Goal: Task Accomplishment & Management: Use online tool/utility

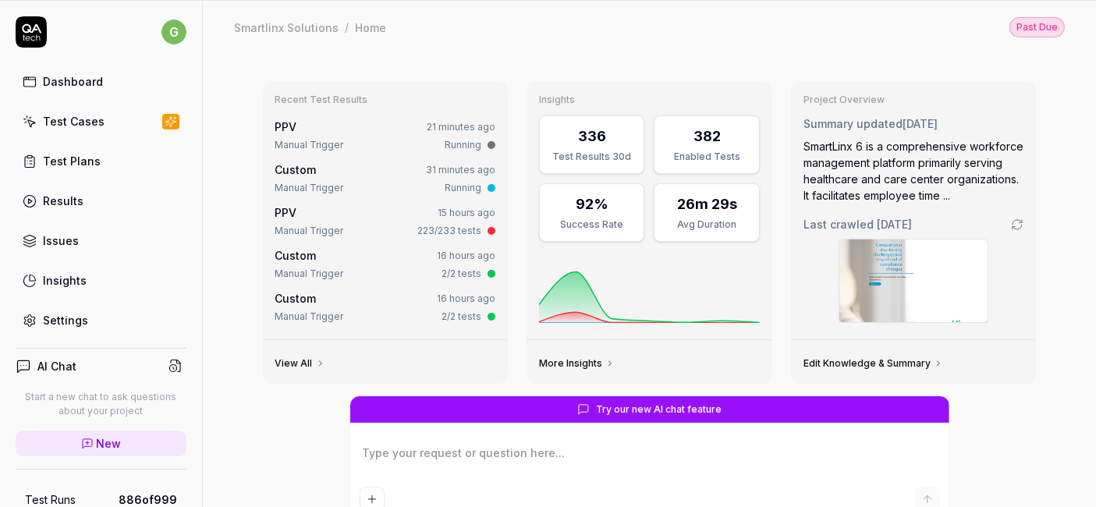
click at [393, 123] on div "PPV 21 minutes ago" at bounding box center [385, 127] width 221 height 16
type textarea "*"
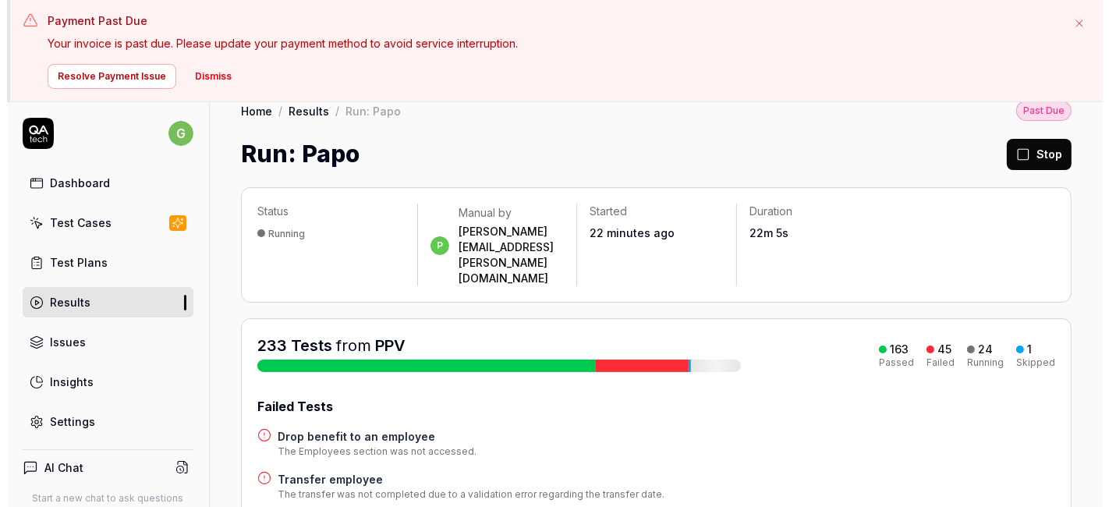
scroll to position [20, 0]
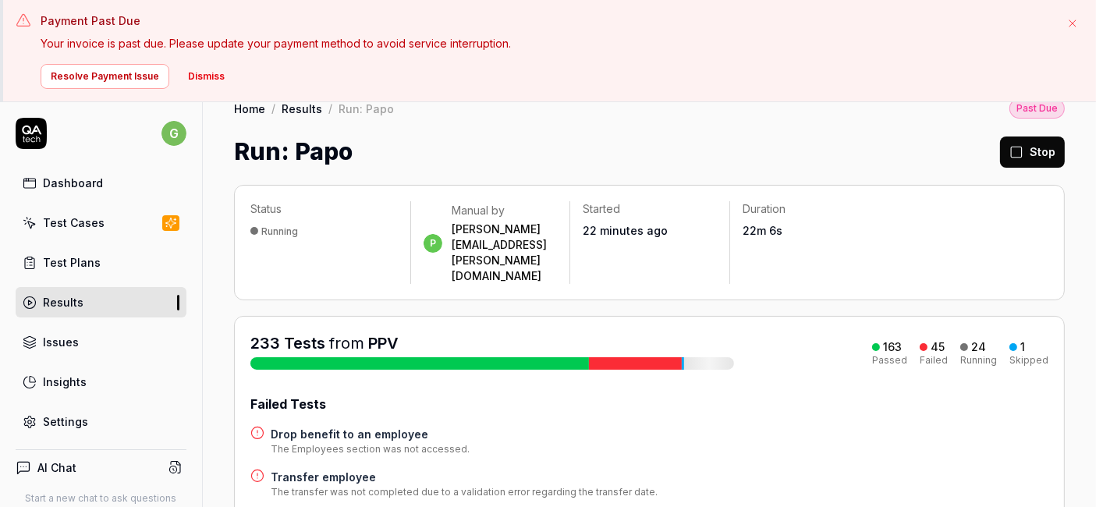
click at [218, 74] on button "Dismiss" at bounding box center [206, 76] width 55 height 25
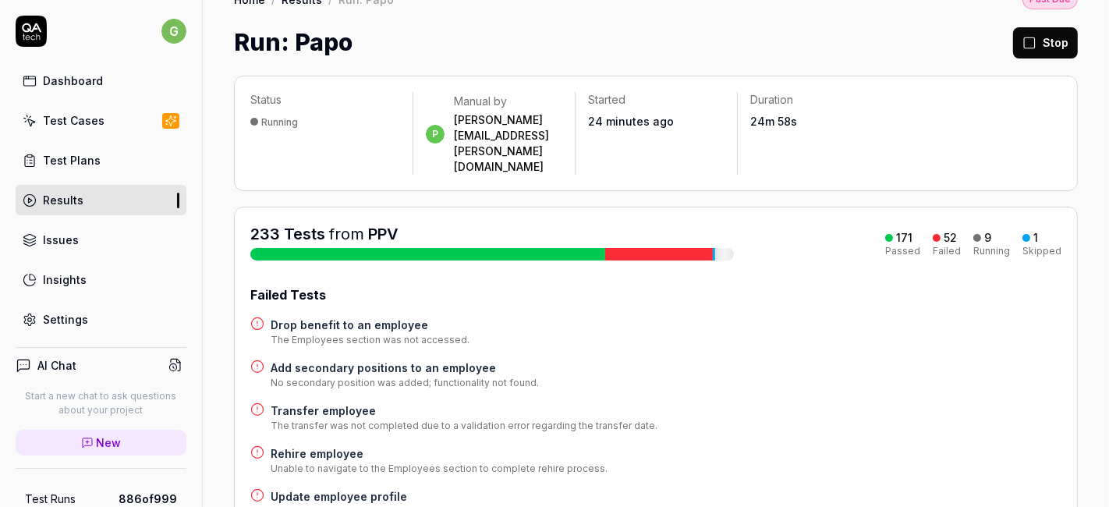
scroll to position [0, 0]
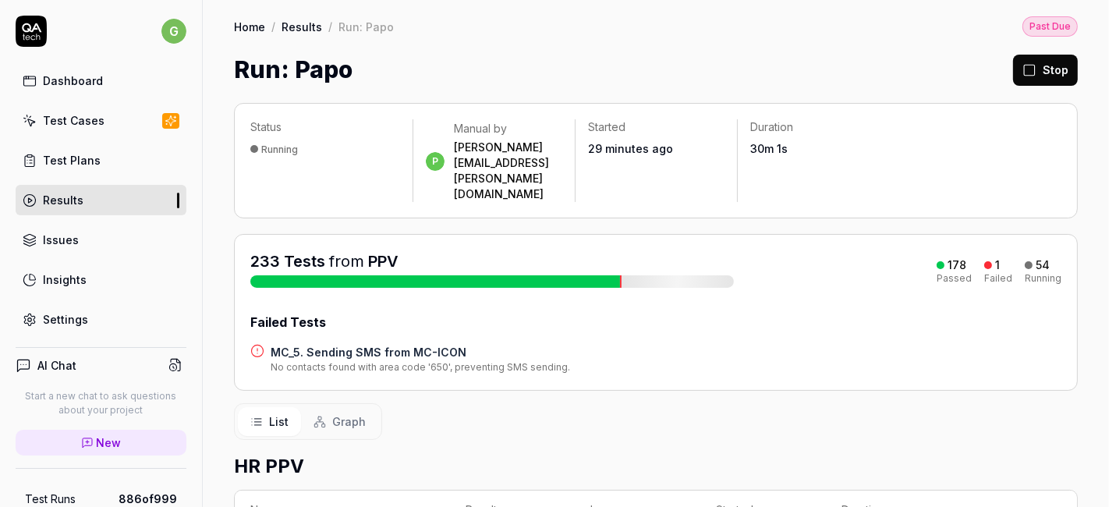
click at [502, 250] on div "233 Tests from PPV" at bounding box center [492, 268] width 484 height 37
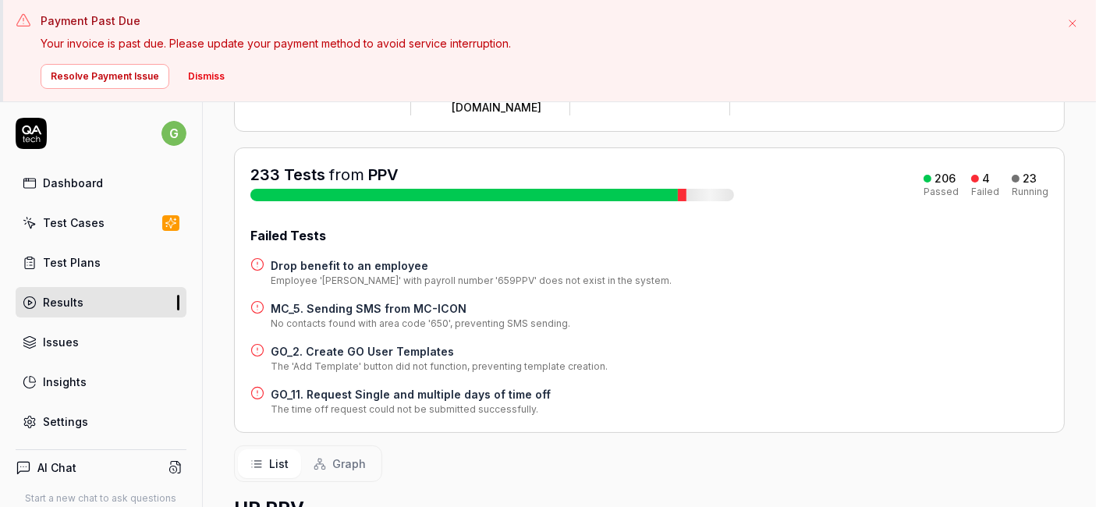
scroll to position [147, 0]
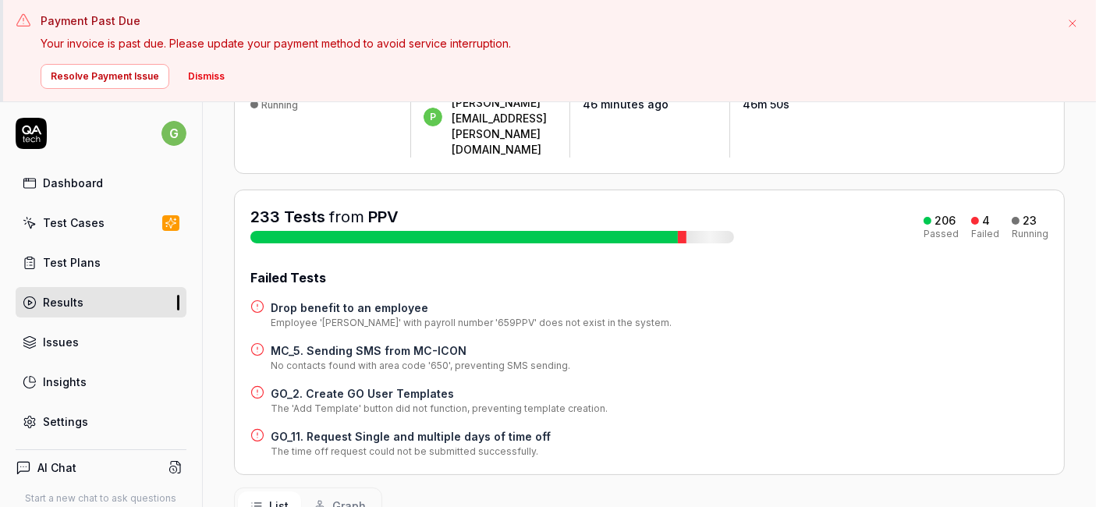
click at [332, 498] on span "Graph" at bounding box center [349, 506] width 34 height 16
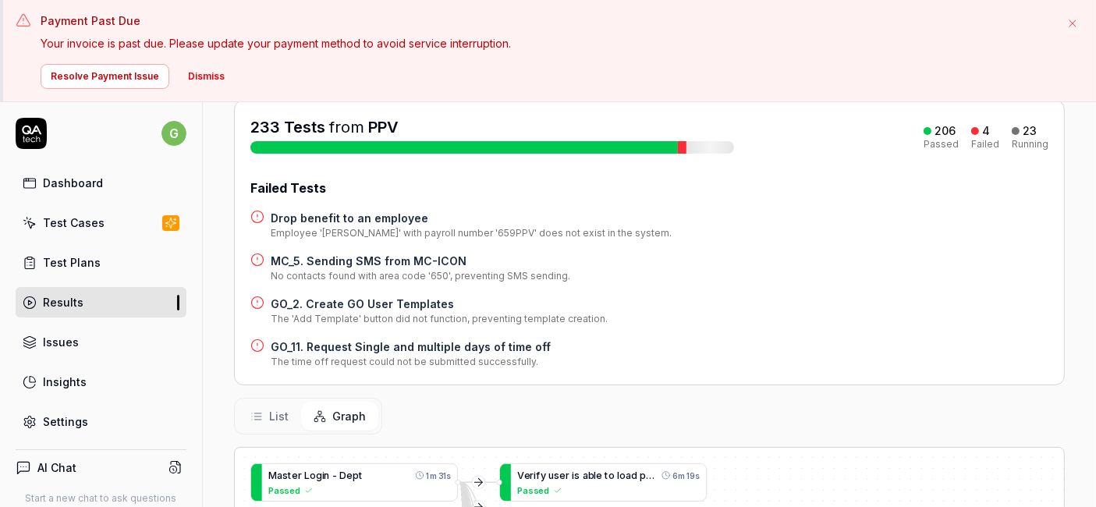
scroll to position [372, 0]
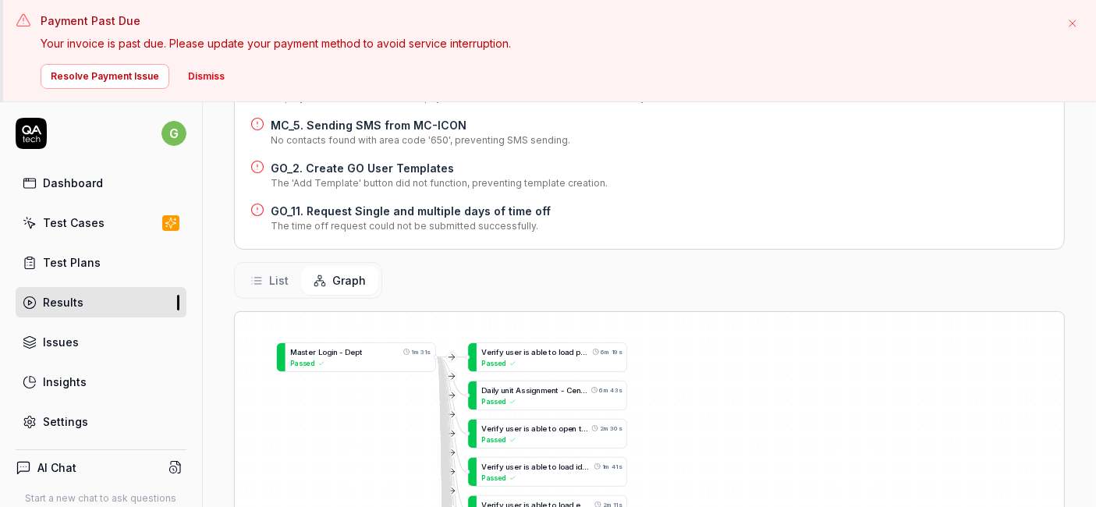
click at [724, 262] on div "List Graph" at bounding box center [649, 280] width 831 height 37
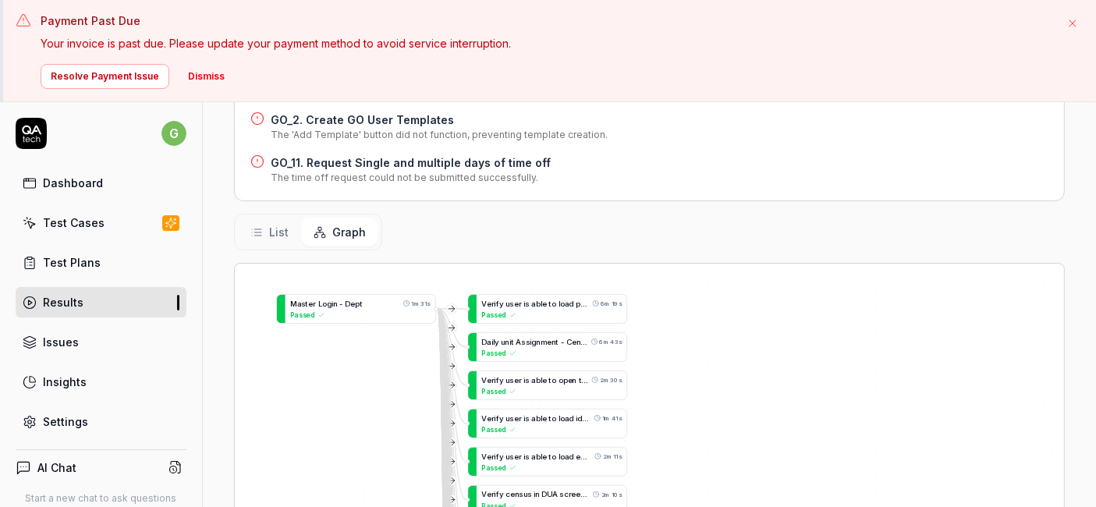
scroll to position [506, 0]
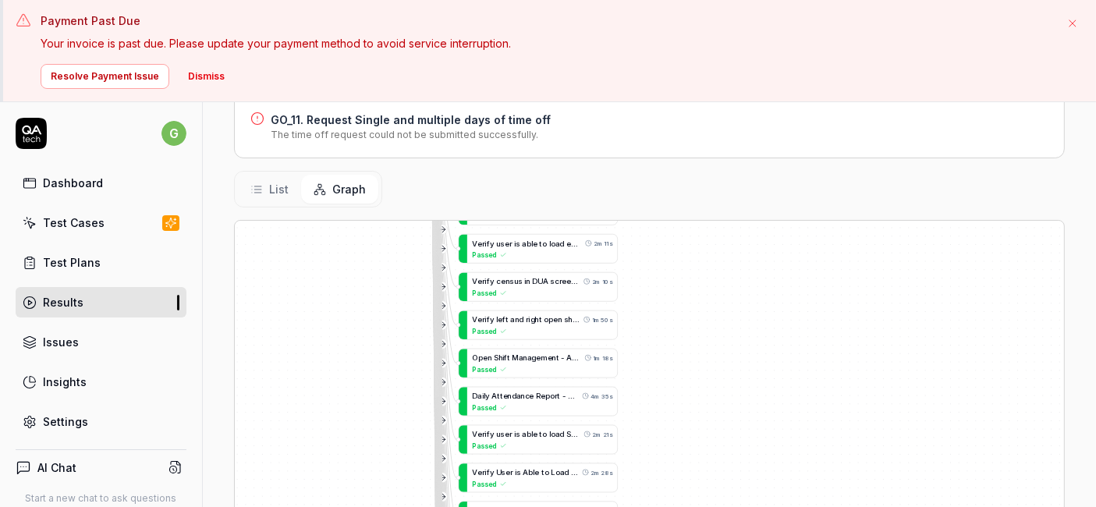
drag, startPoint x: 807, startPoint y: 415, endPoint x: 799, endPoint y: 239, distance: 175.7
click at [799, 239] on div "E x p o r t p d f a n d e x c e l f o r a l l e m p l o y e e l i s t s 13m 9s …" at bounding box center [649, 423] width 829 height 404
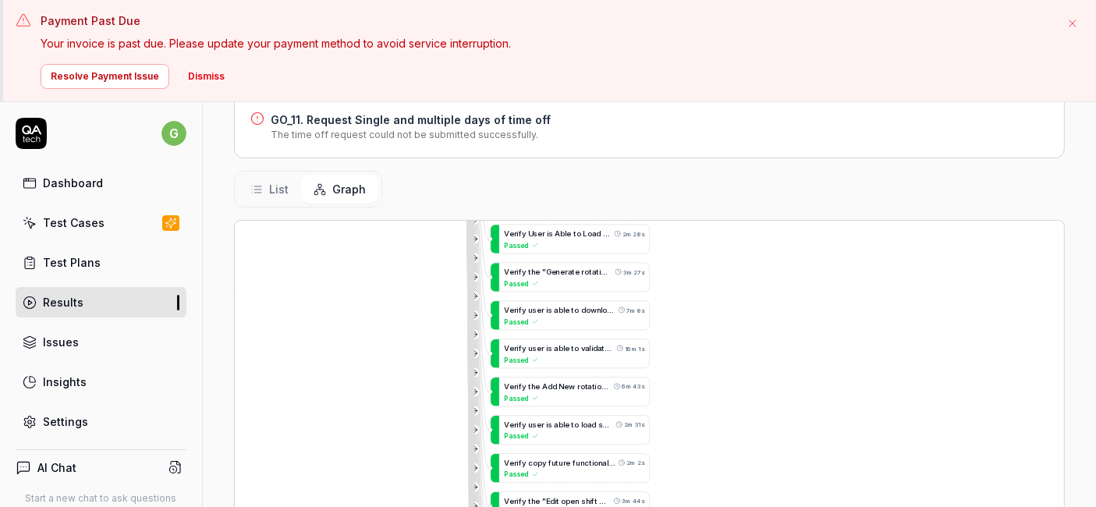
drag, startPoint x: 689, startPoint y: 441, endPoint x: 732, endPoint y: 180, distance: 264.2
click at [732, 221] on div "E x p o r t p d f a n d e x c e l f o r a l l e m p l o y e e l i s t s 13m 9s …" at bounding box center [649, 423] width 829 height 404
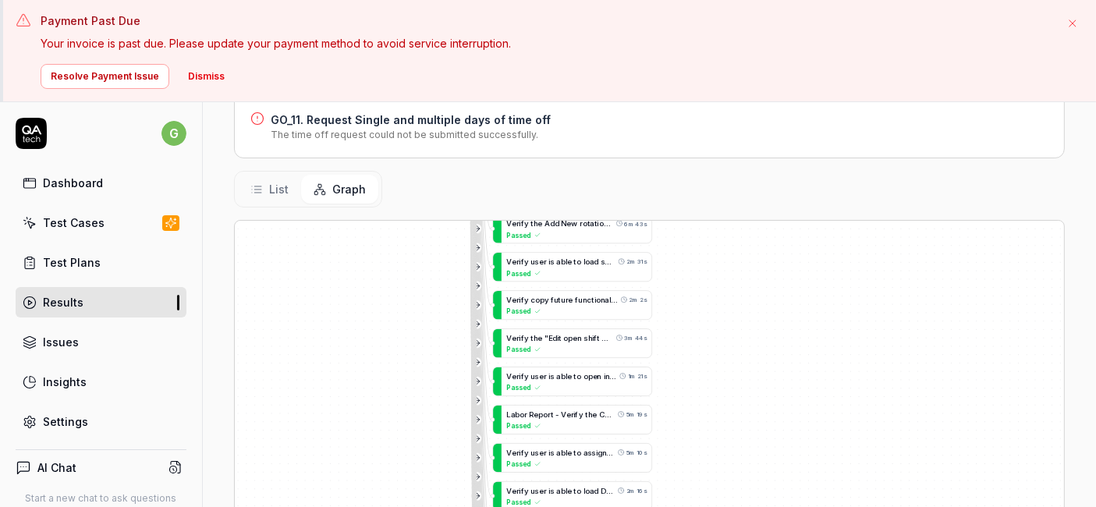
drag, startPoint x: 699, startPoint y: 401, endPoint x: 689, endPoint y: 201, distance: 200.0
click at [689, 221] on div "E x p o r t p d f a n d e x c e l f o r a l l e m p l o y e e l i s t s 13m 9s …" at bounding box center [649, 423] width 829 height 404
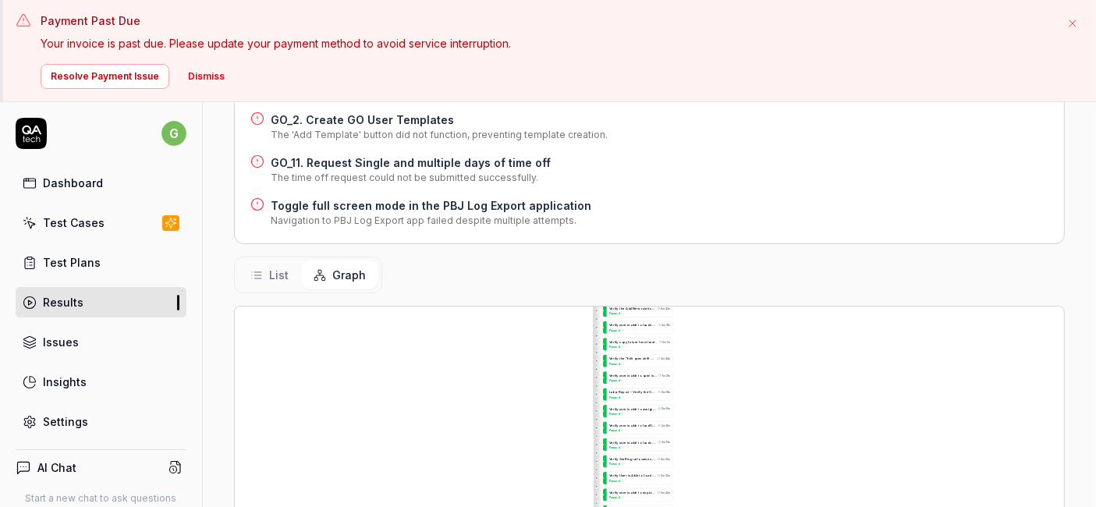
click at [273, 267] on span "List" at bounding box center [279, 275] width 20 height 16
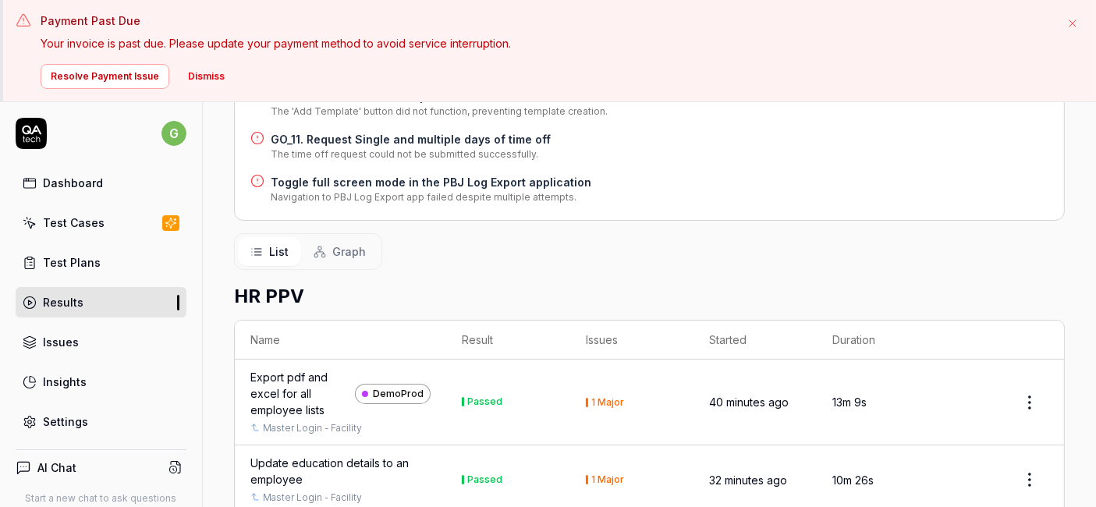
scroll to position [580, 0]
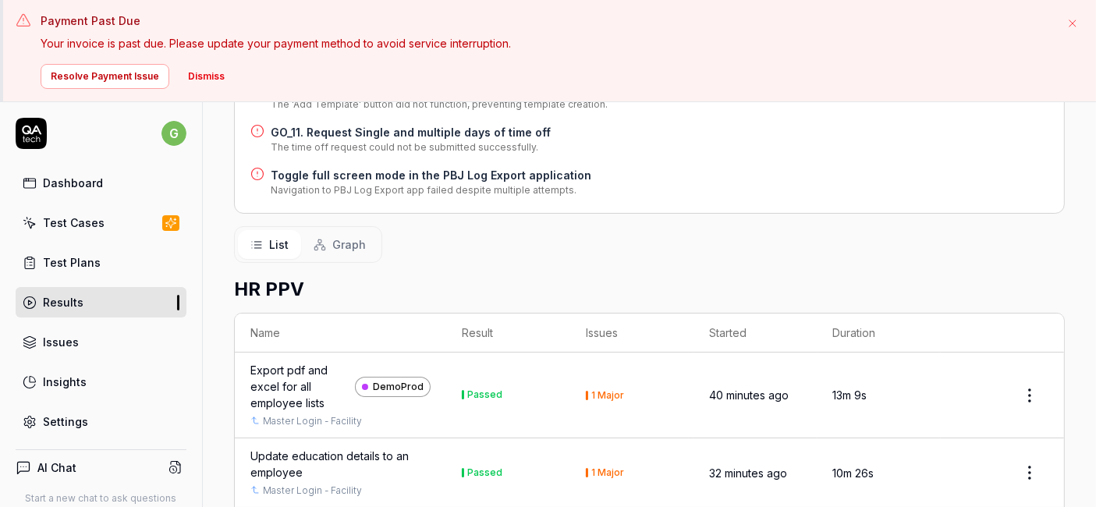
click at [470, 314] on th "Result" at bounding box center [507, 333] width 123 height 39
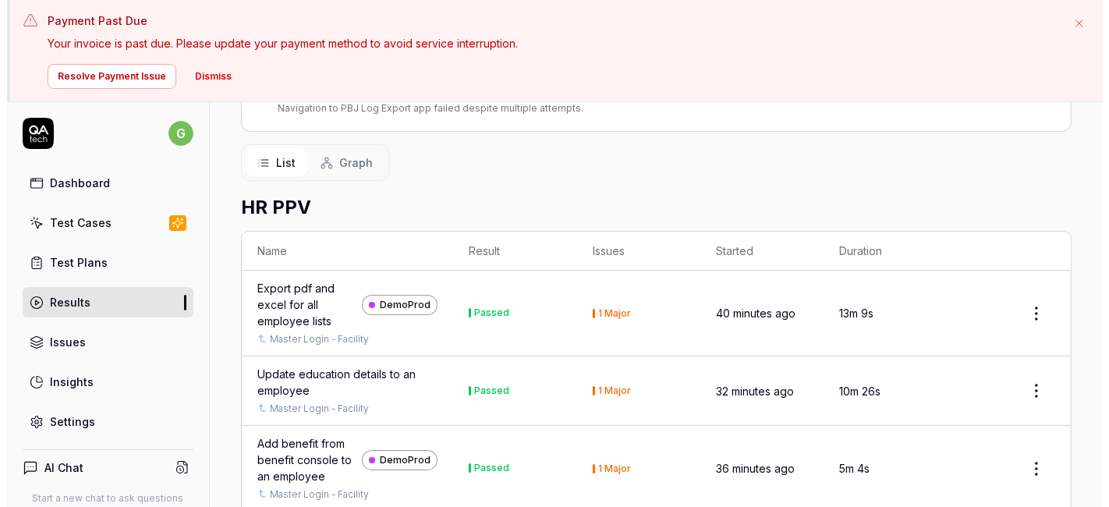
scroll to position [701, 0]
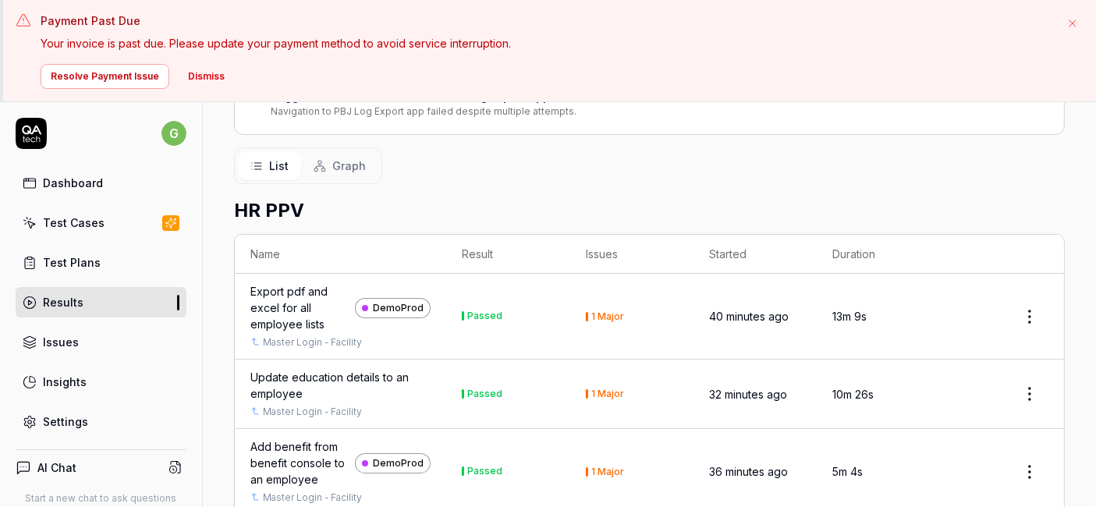
click at [207, 77] on button "Dismiss" at bounding box center [206, 76] width 55 height 25
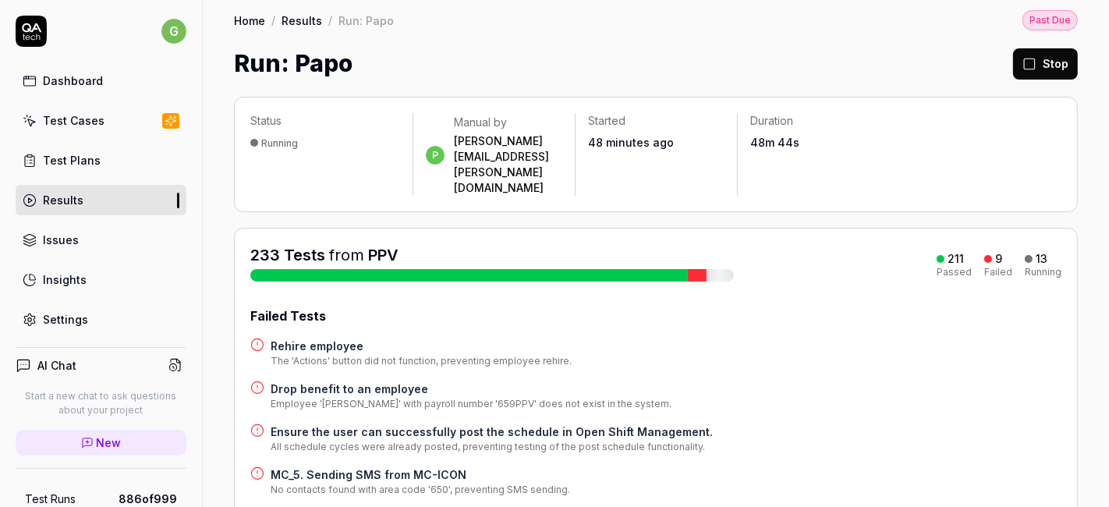
scroll to position [0, 0]
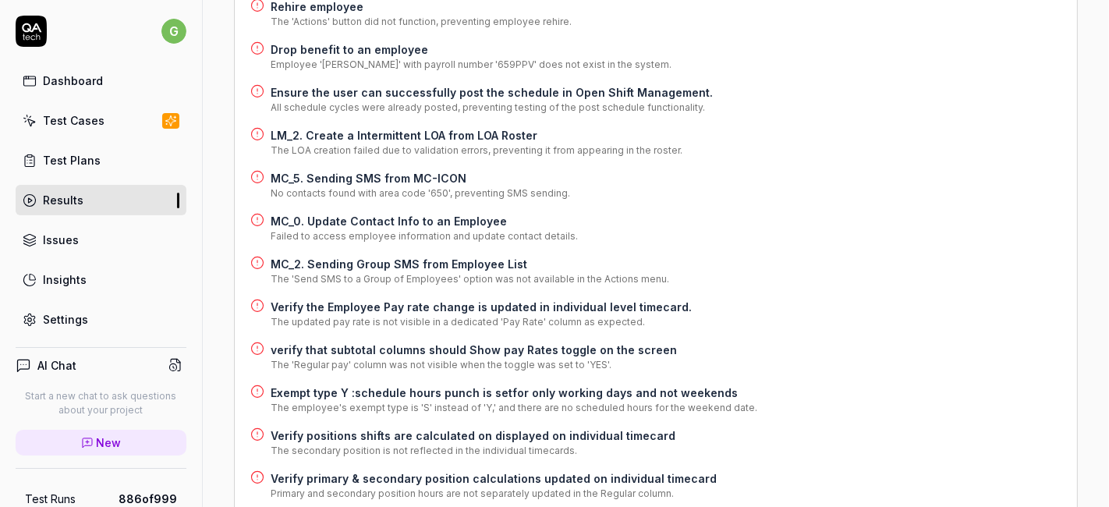
scroll to position [432, 0]
